Goal: Task Accomplishment & Management: Complete application form

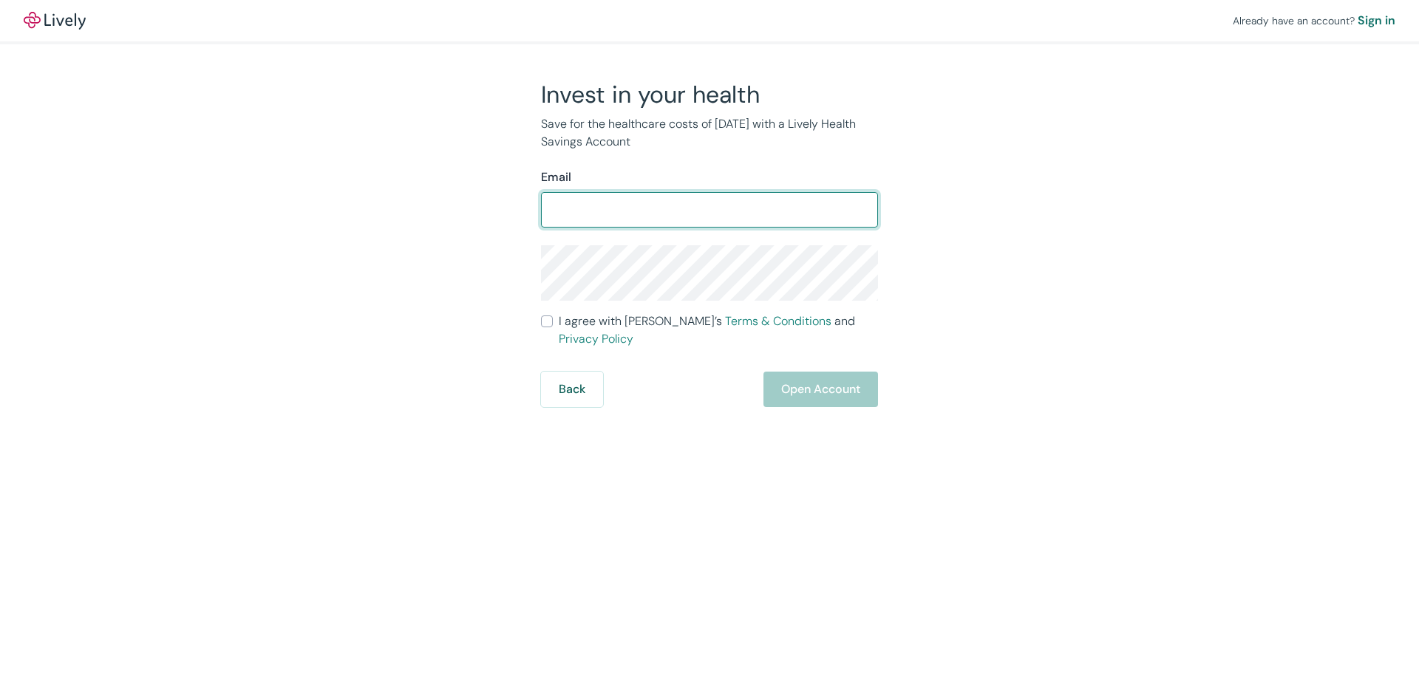
type input "[EMAIL_ADDRESS][DOMAIN_NAME]"
click at [641, 219] on input "[EMAIL_ADDRESS][DOMAIN_NAME]" at bounding box center [709, 210] width 337 height 30
click at [980, 255] on div "Invest in your health Save for the healthcare costs of [DATE] with a Lively Hea…" at bounding box center [700, 243] width 709 height 327
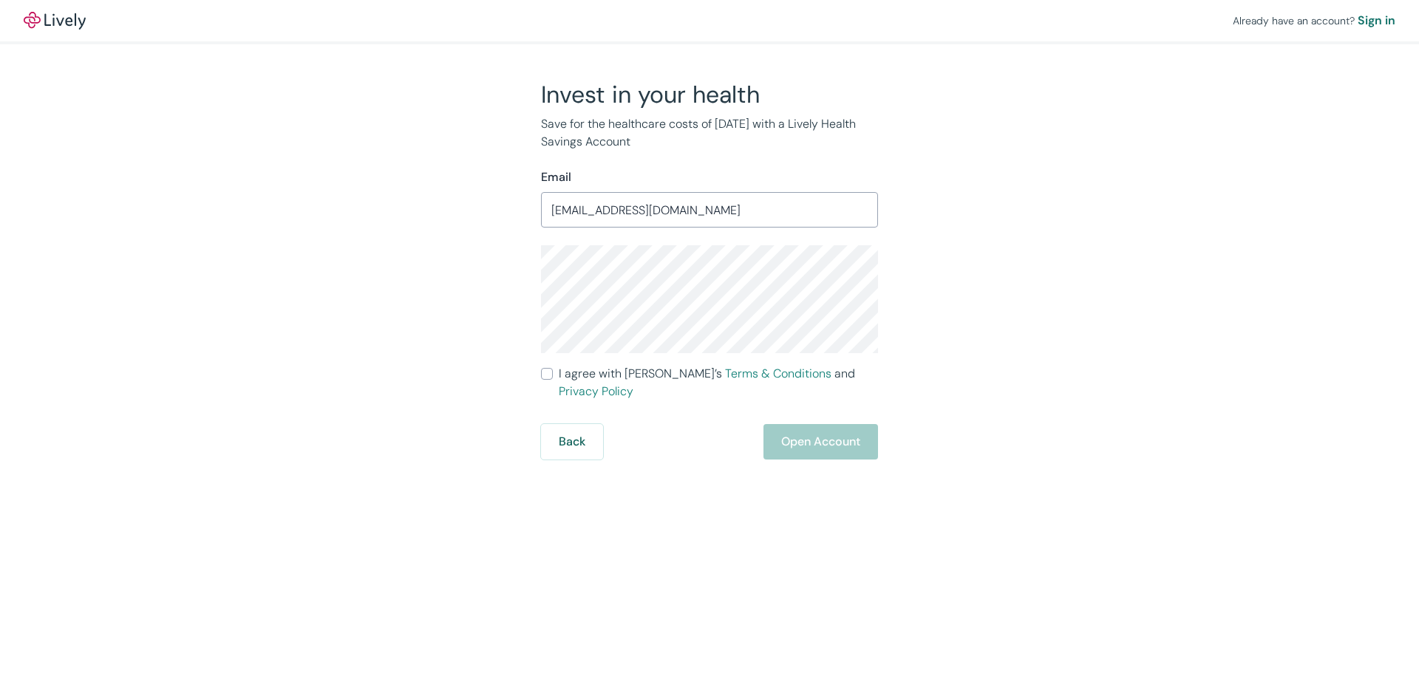
click at [1135, 295] on div "Already have an account? Sign in Invest in your health Save for the healthcare …" at bounding box center [709, 230] width 1419 height 460
click at [324, 265] on div "Already have an account? Sign in Invest in your health Save for the healthcare …" at bounding box center [709, 230] width 1419 height 460
click at [548, 377] on input "I agree with Lively’s Terms & Conditions and Privacy Policy" at bounding box center [547, 374] width 12 height 12
checkbox input "true"
click at [803, 433] on button "Open Account" at bounding box center [820, 441] width 115 height 35
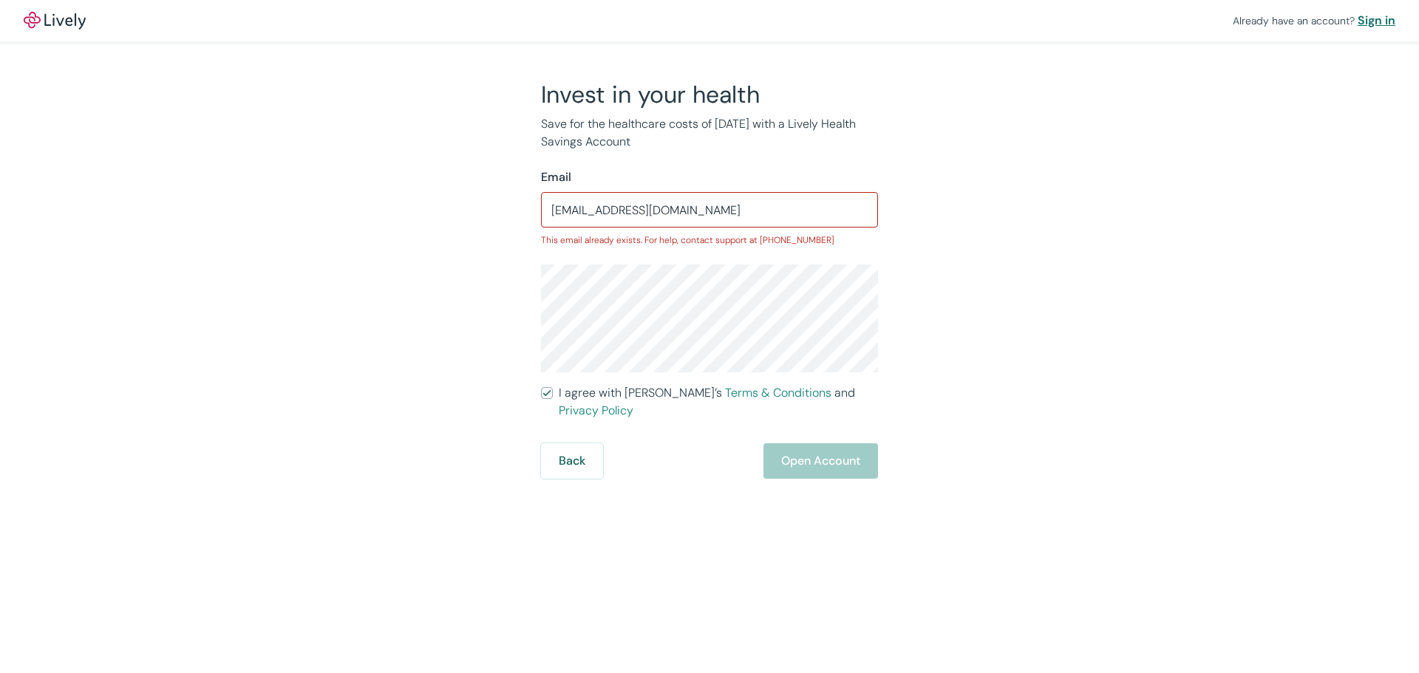
click at [1373, 20] on div "Sign in" at bounding box center [1377, 21] width 38 height 18
